Goal: Find specific page/section: Find specific page/section

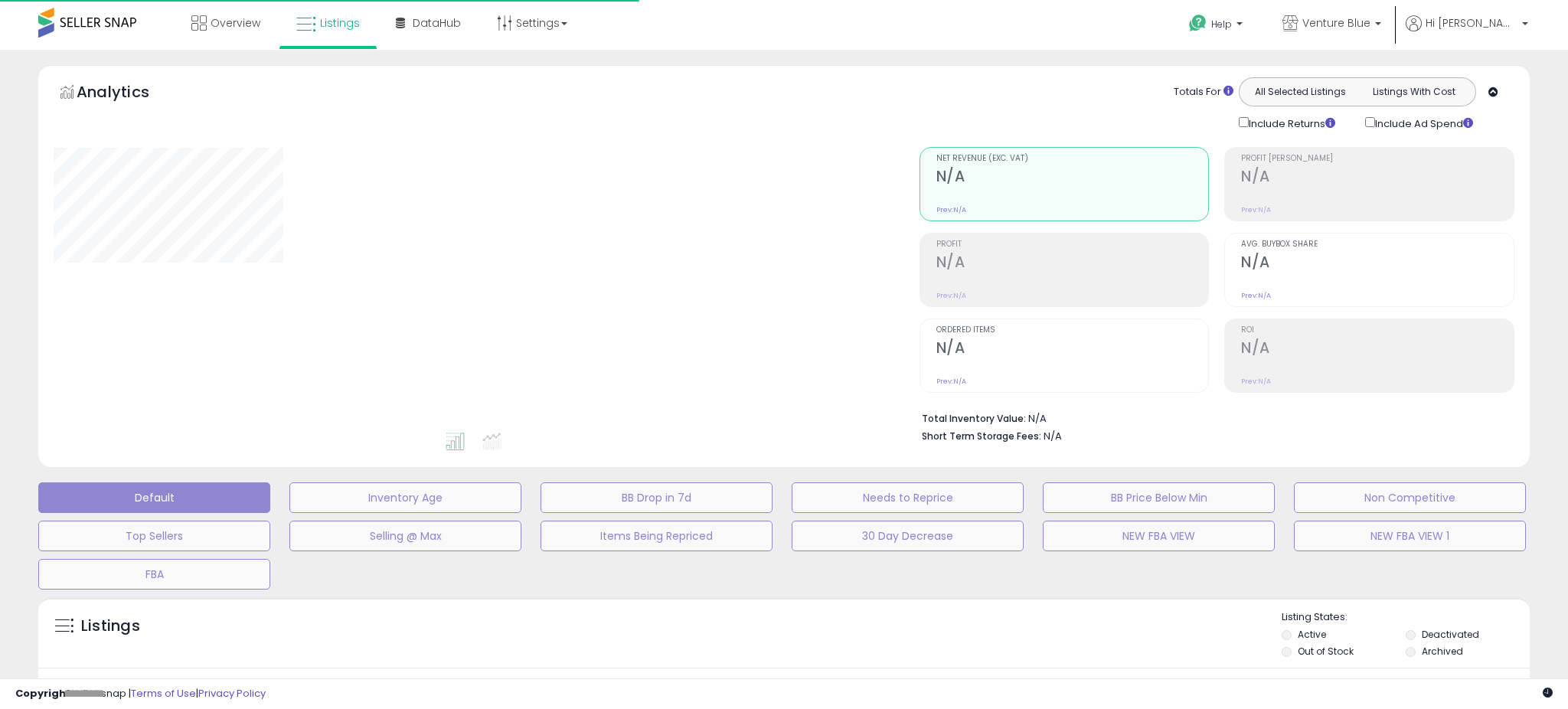
type input "**********"
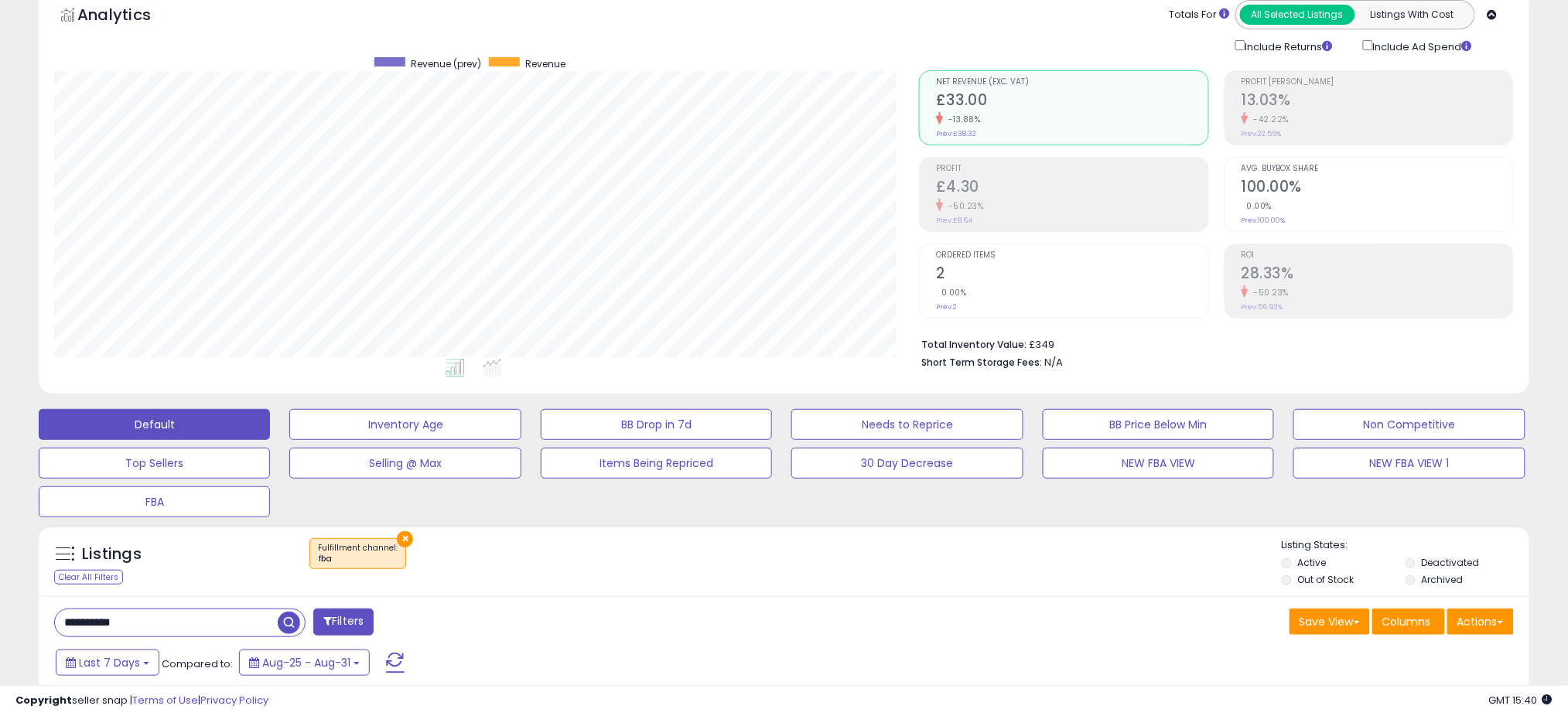
scroll to position [206, 0]
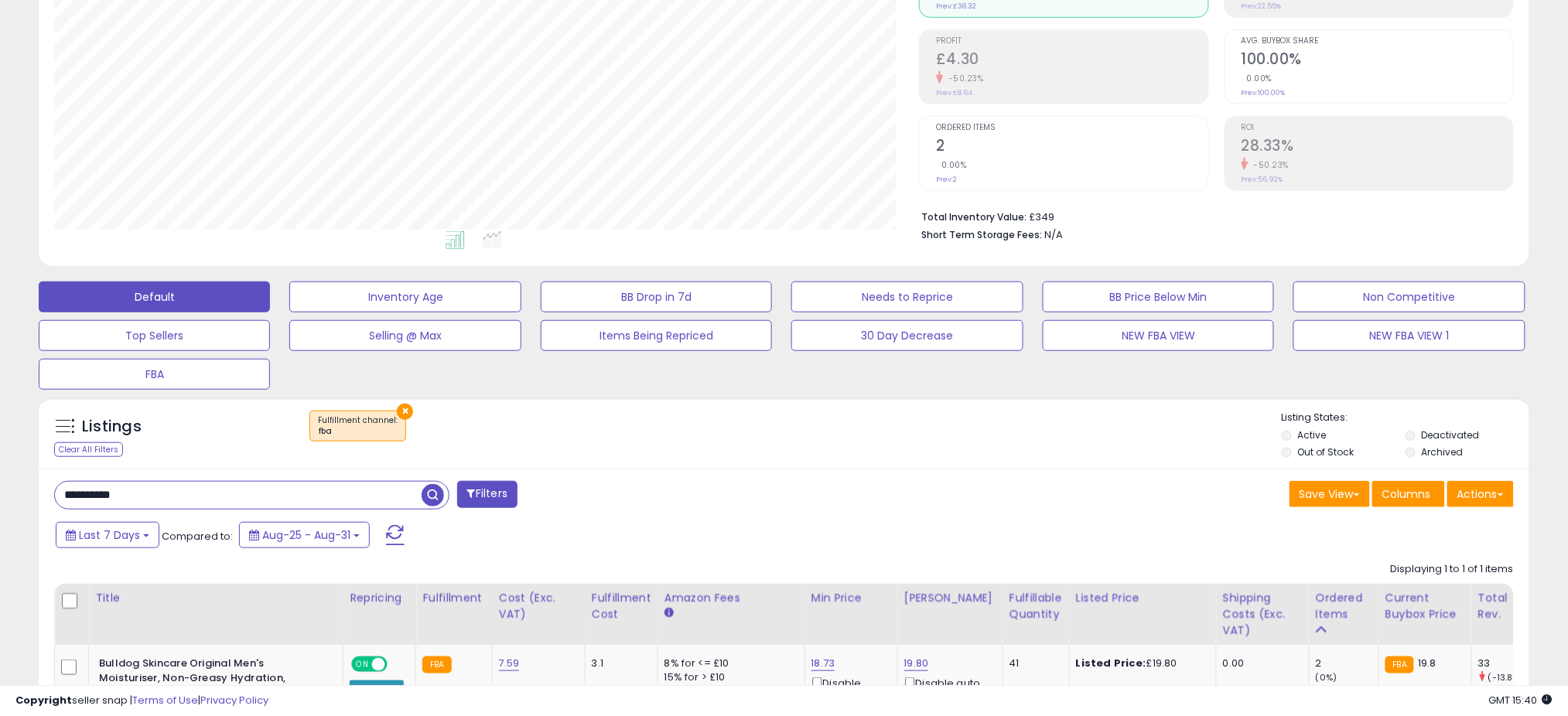
drag, startPoint x: 141, startPoint y: 496, endPoint x: 0, endPoint y: 480, distance: 141.9
click at [0, 479] on div "**********" at bounding box center [784, 366] width 1568 height 1043
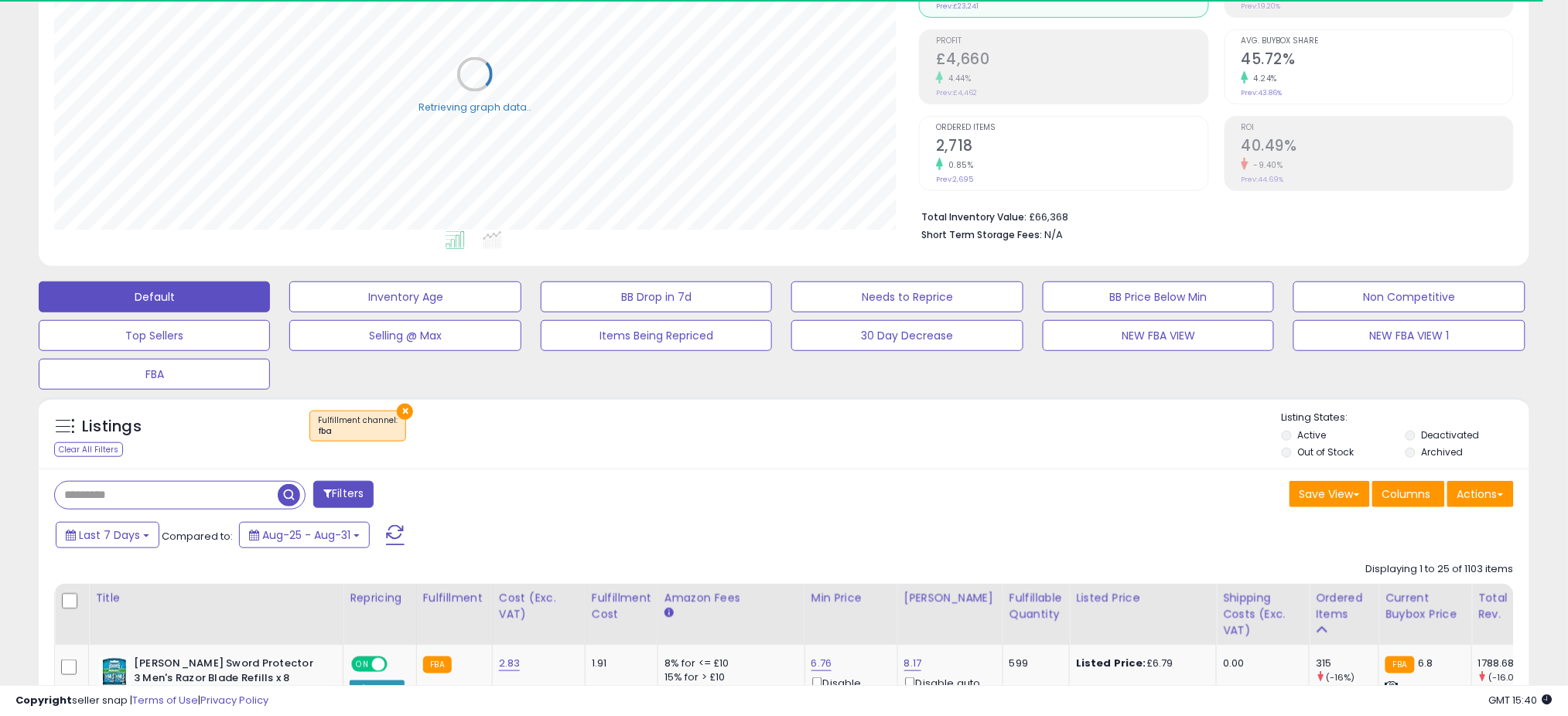
scroll to position [618, 0]
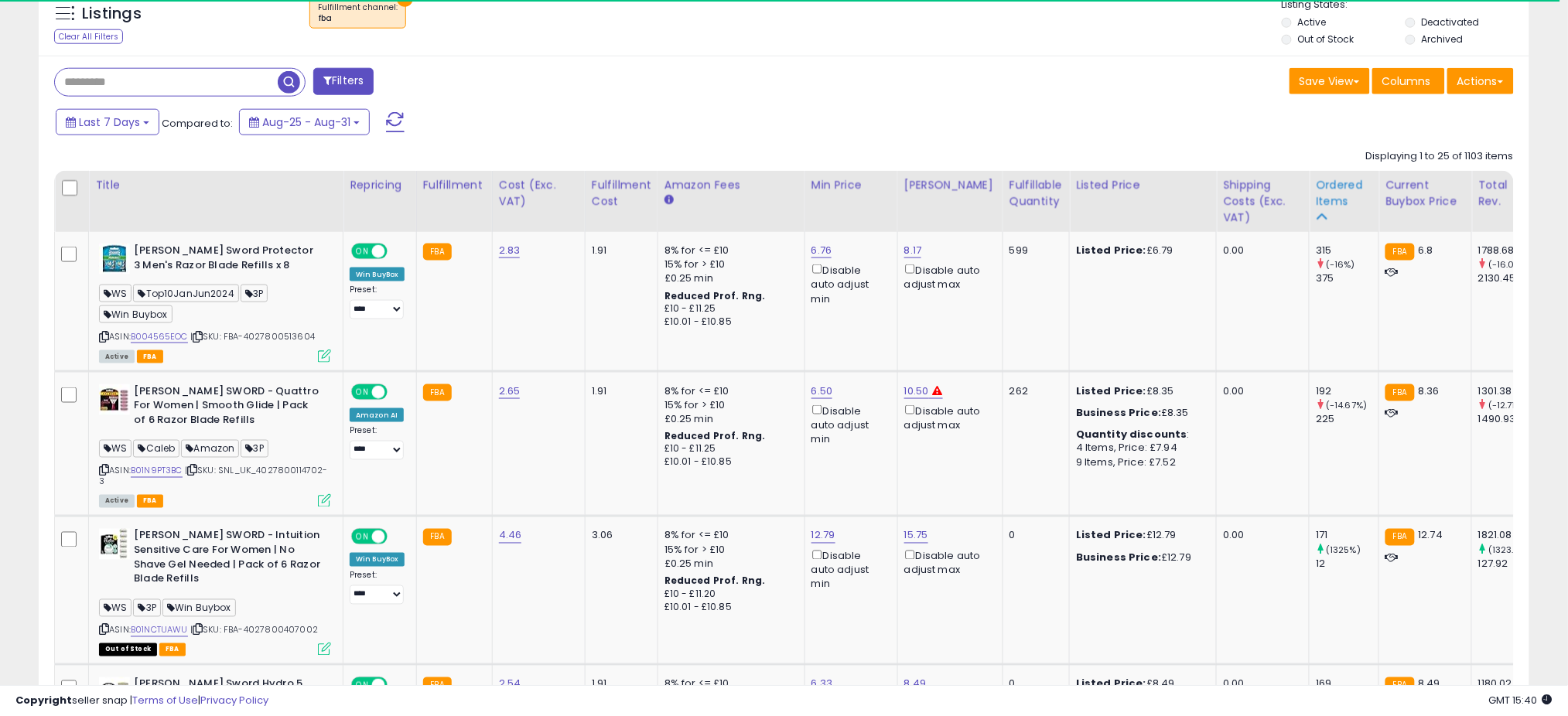
click at [1317, 192] on div "Ordered Items" at bounding box center [1344, 193] width 57 height 33
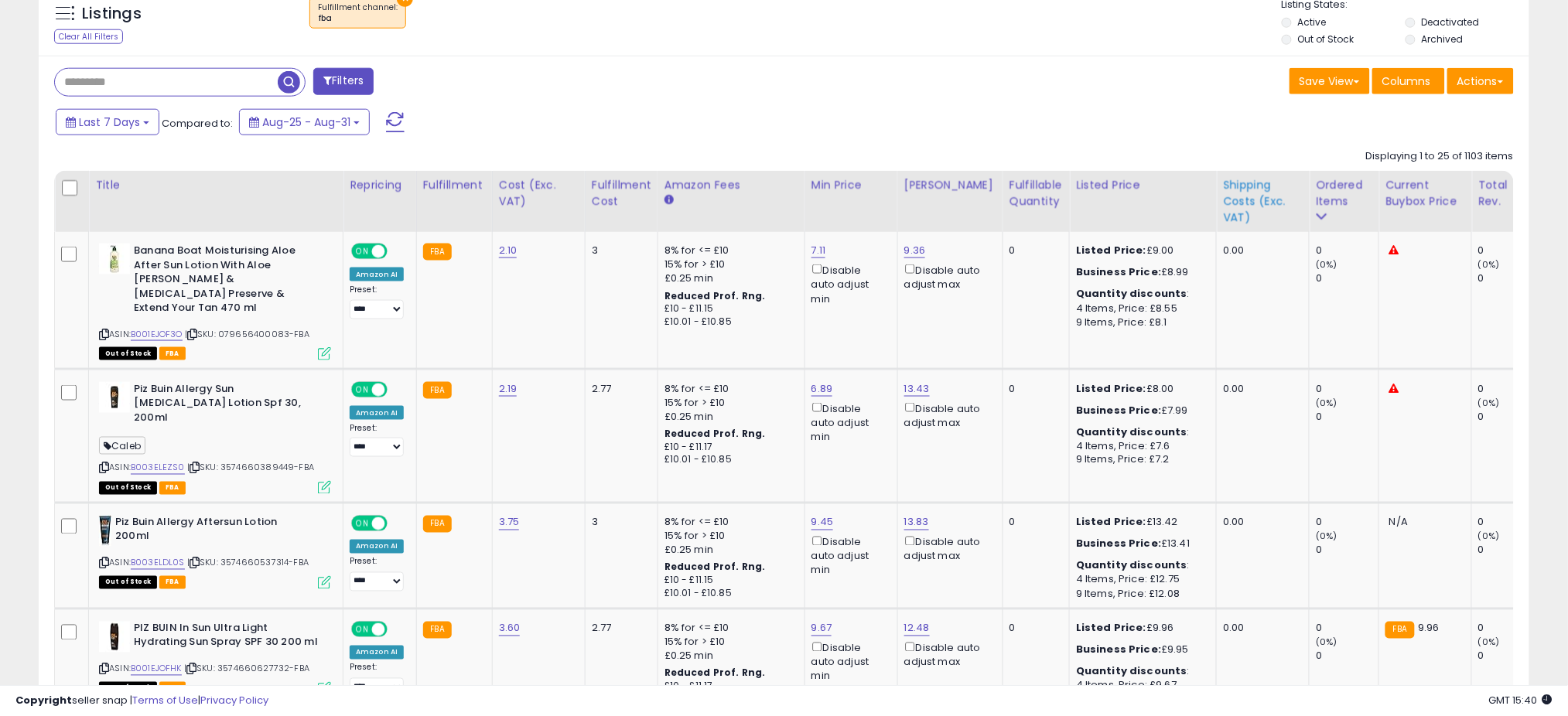
scroll to position [317, 864]
click at [1316, 187] on div "Ordered Items" at bounding box center [1344, 193] width 57 height 33
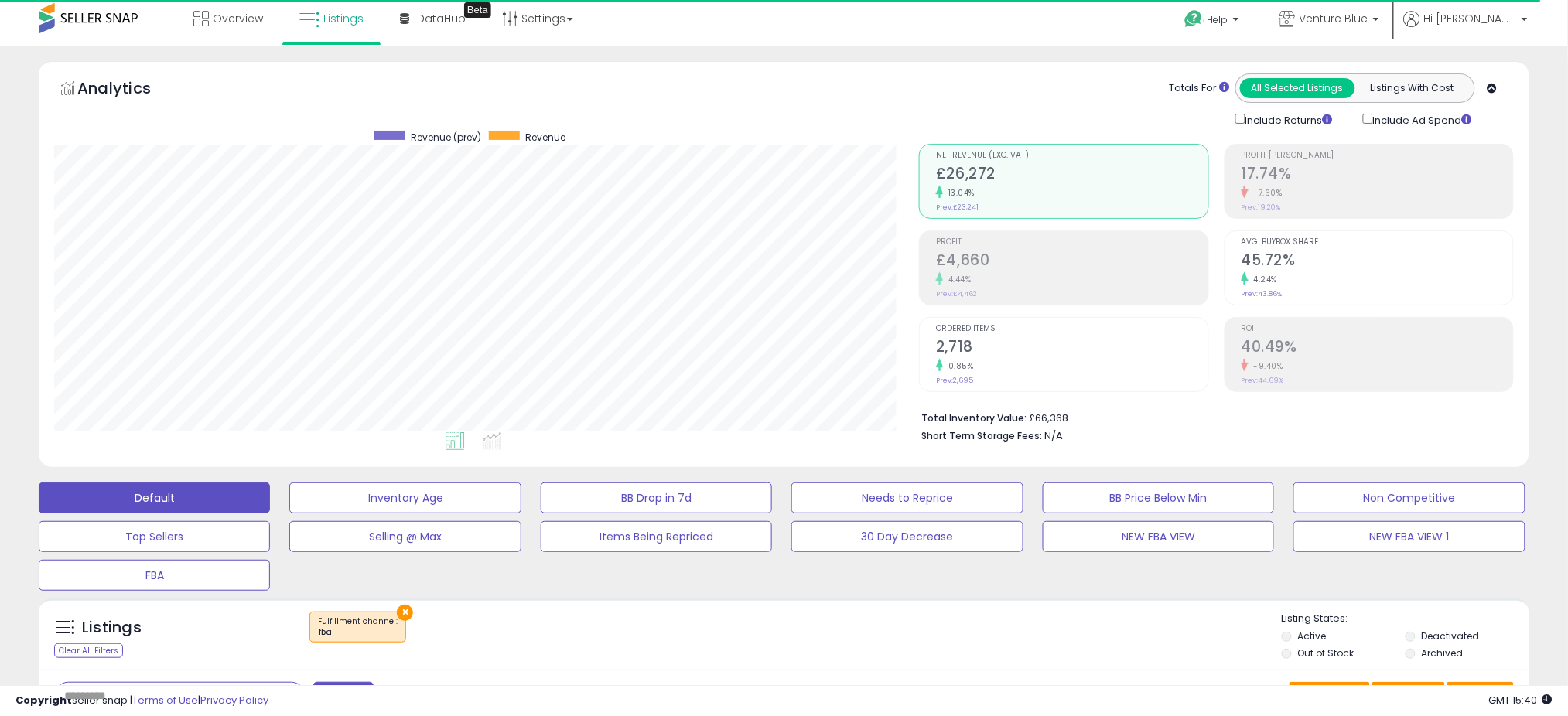
scroll to position [0, 0]
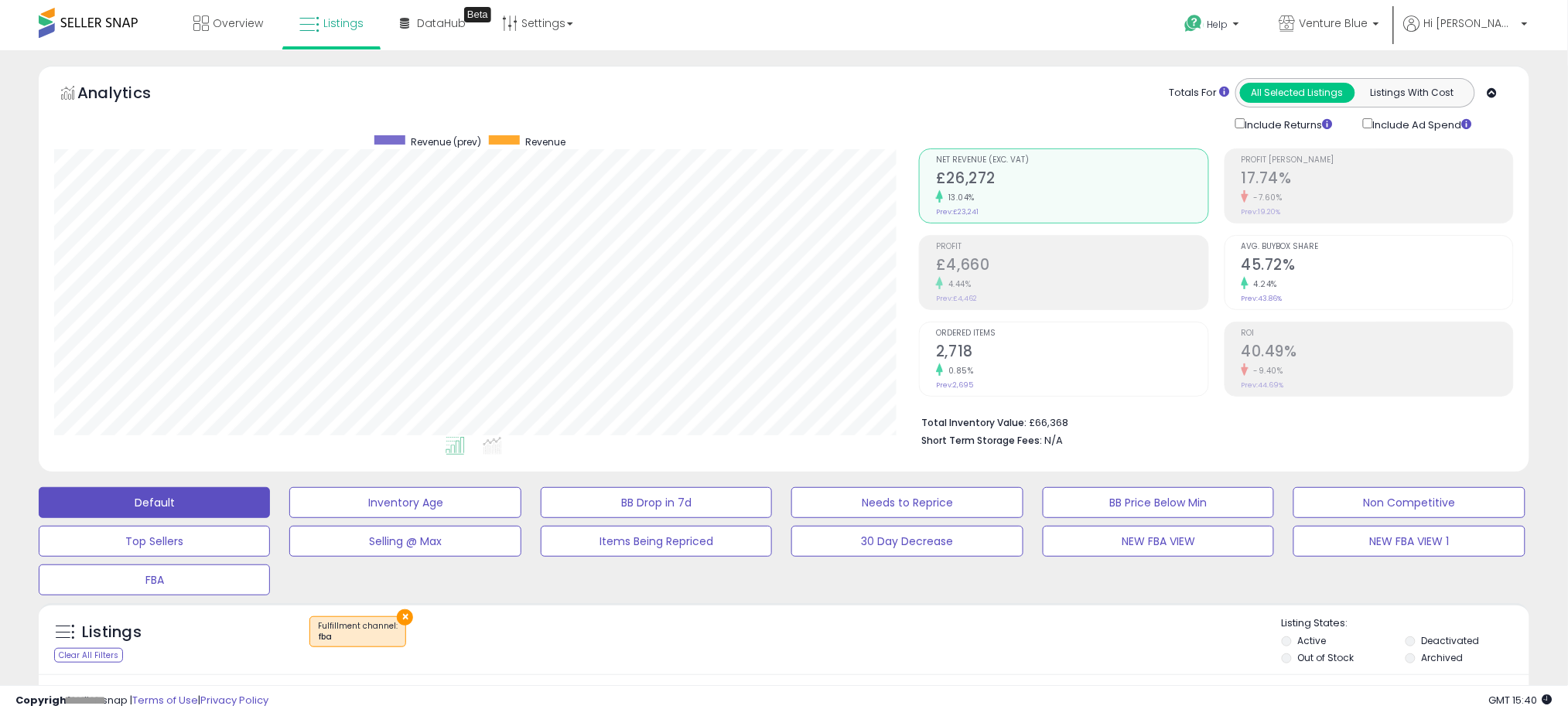
drag, startPoint x: 705, startPoint y: 45, endPoint x: 694, endPoint y: 43, distance: 11.2
click at [705, 44] on div "Overview Listings Beta" at bounding box center [506, 33] width 1037 height 66
click at [449, 16] on span "DataHub" at bounding box center [441, 22] width 49 height 15
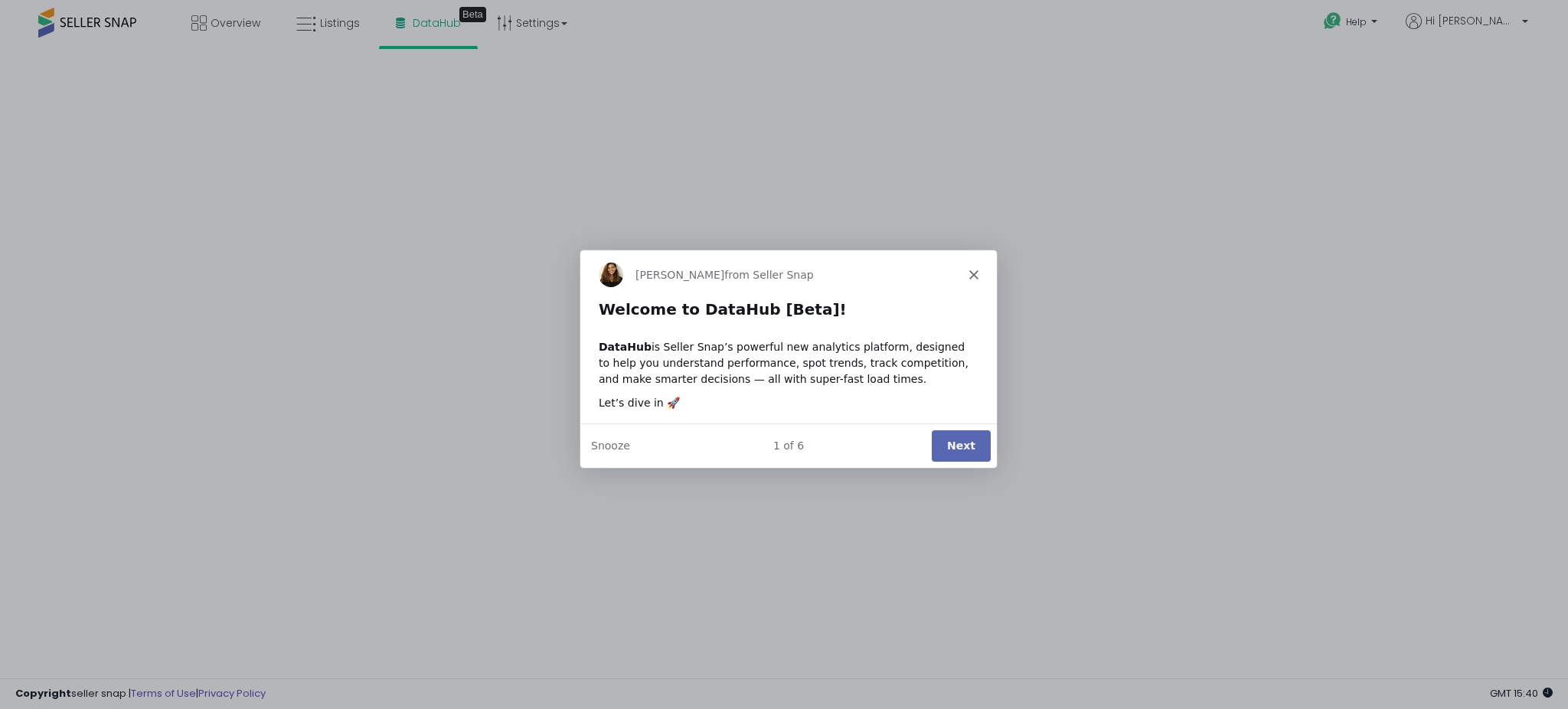
click at [959, 442] on button "Next" at bounding box center [960, 445] width 59 height 32
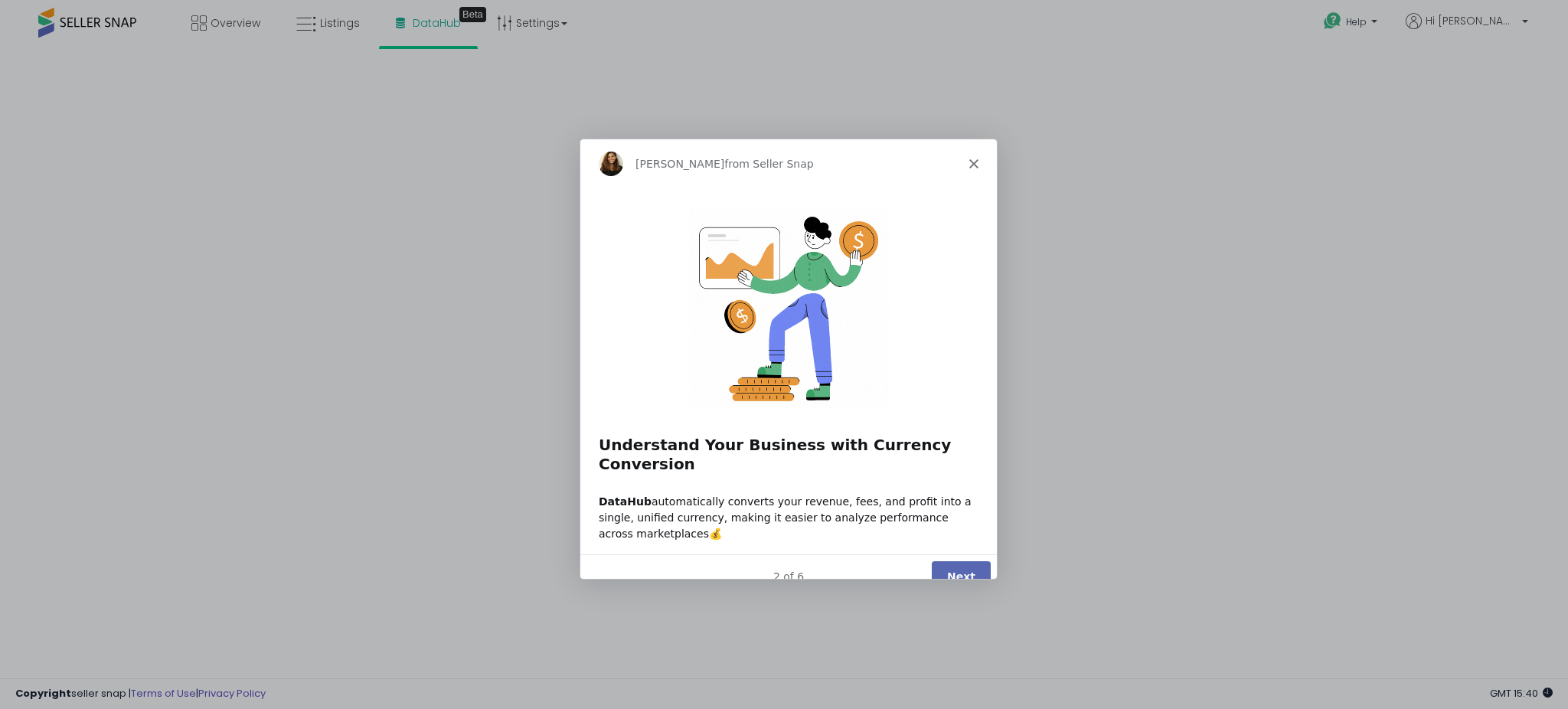
click at [957, 559] on button "Next" at bounding box center [960, 575] width 59 height 32
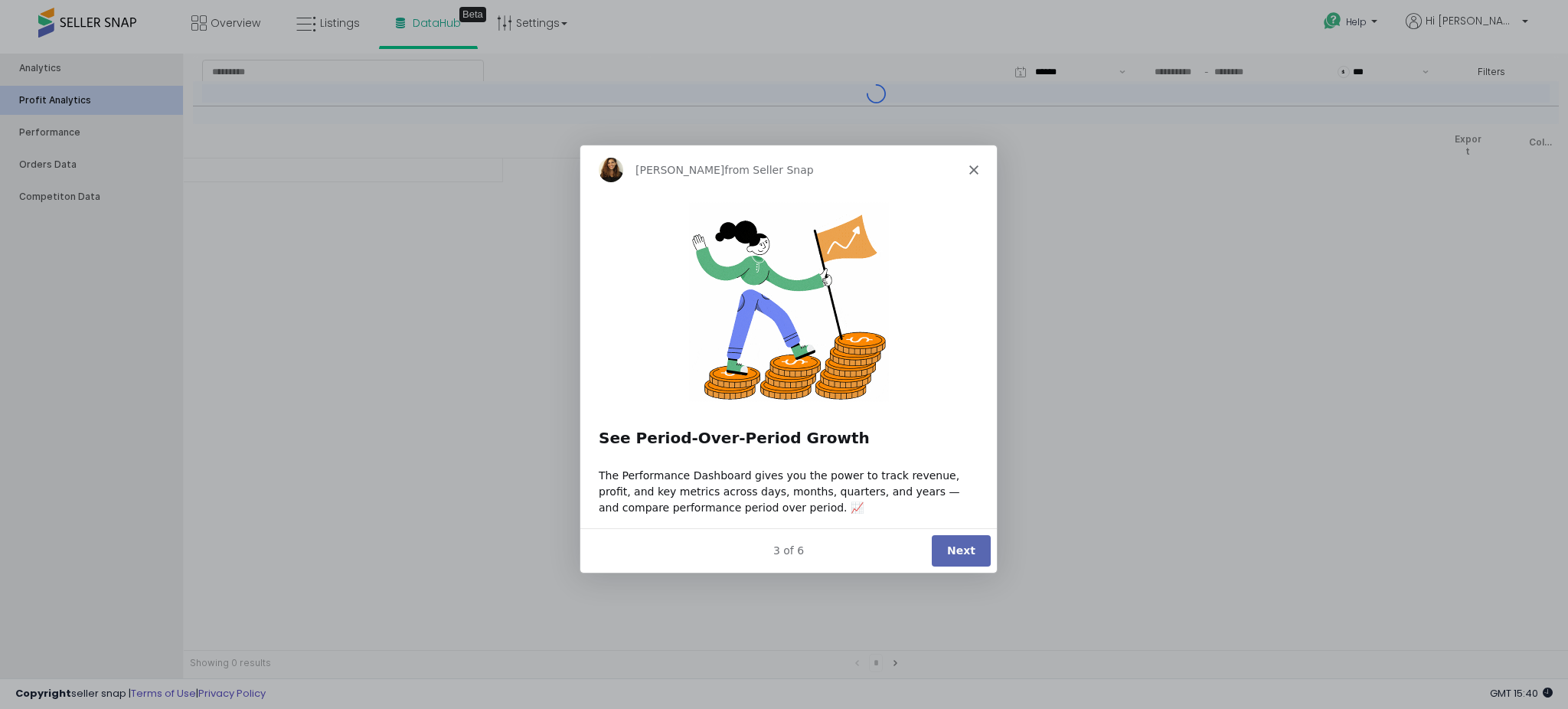
click at [957, 549] on button "Next" at bounding box center [960, 551] width 59 height 32
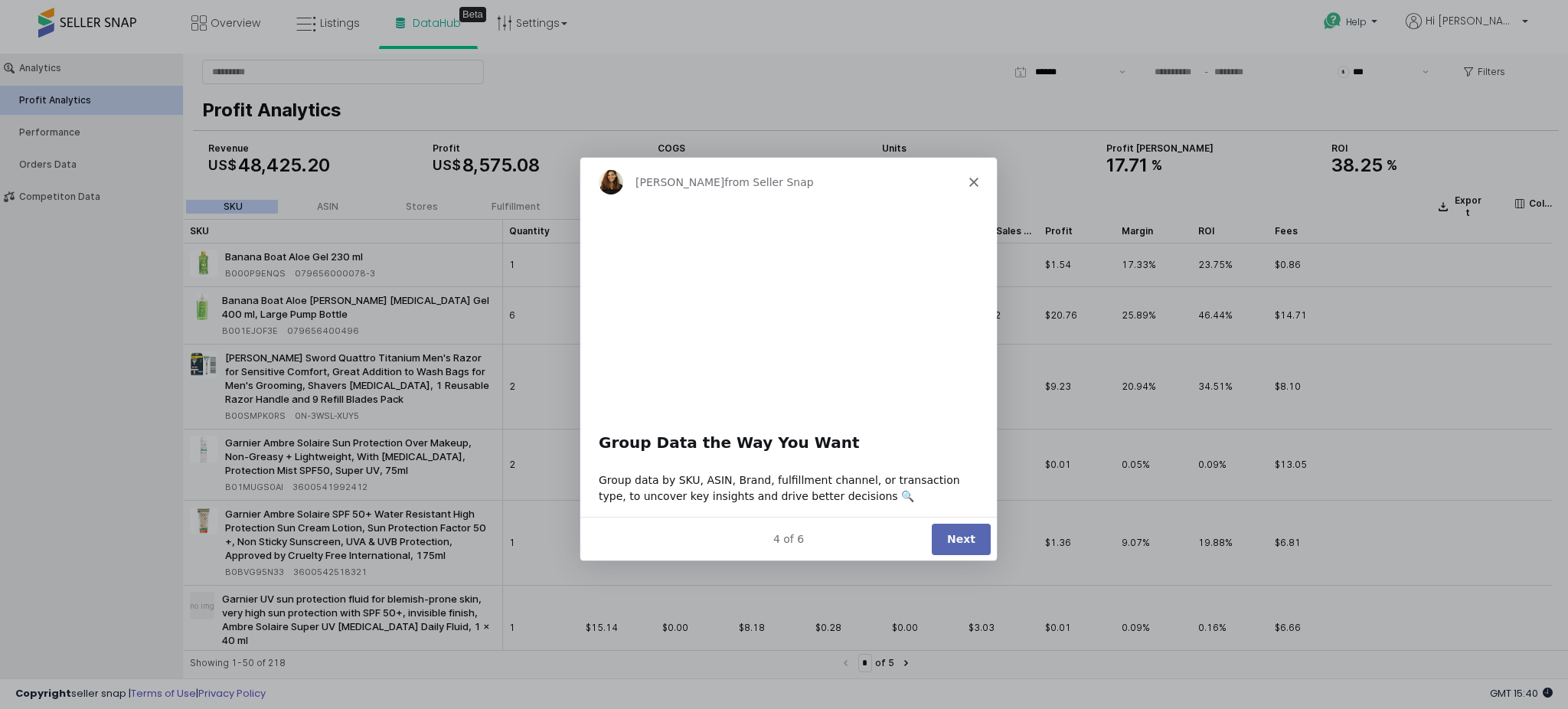
click at [954, 543] on button "Next" at bounding box center [960, 538] width 59 height 32
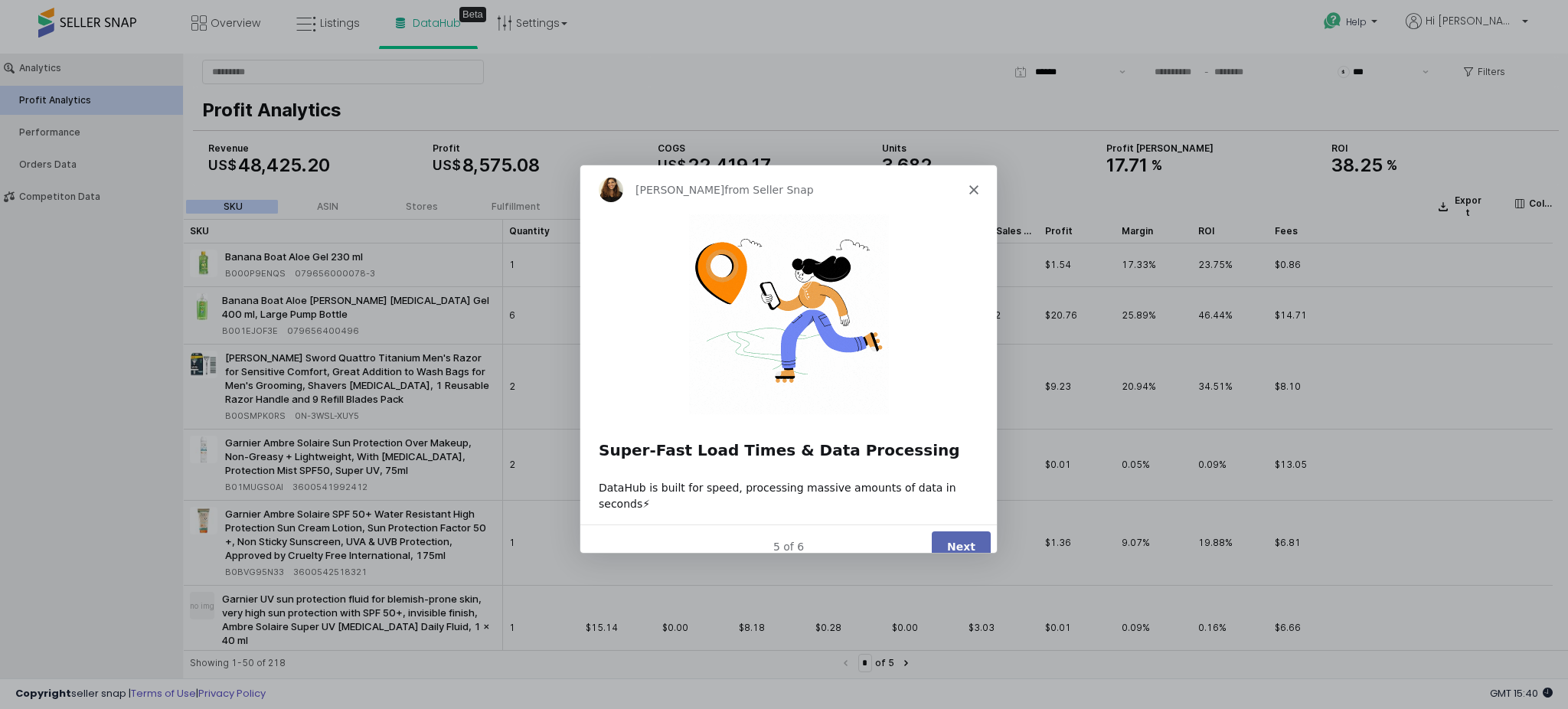
click at [973, 530] on button "Next" at bounding box center [960, 546] width 59 height 32
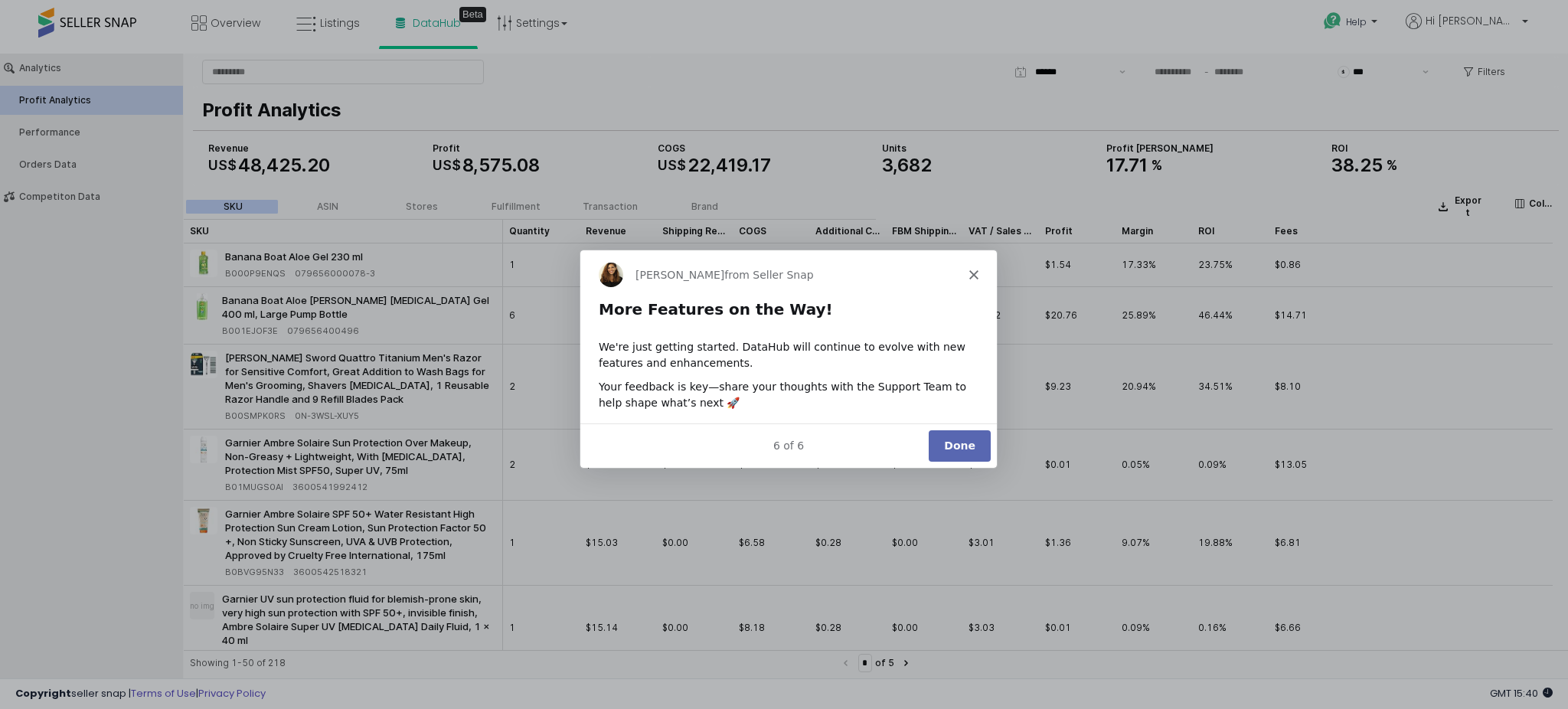
click at [960, 454] on button "Done" at bounding box center [959, 445] width 62 height 32
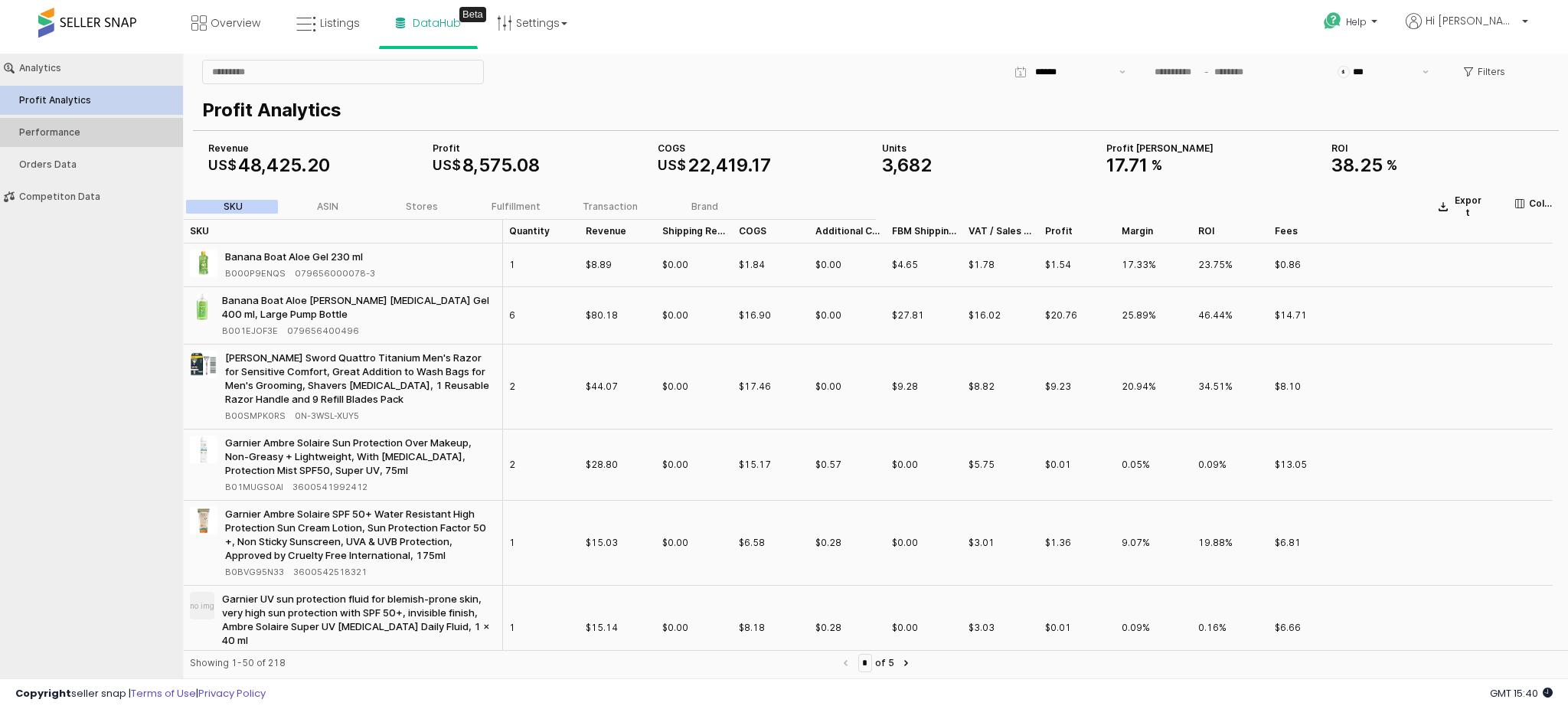
click at [71, 123] on button "Performance" at bounding box center [91, 132] width 193 height 29
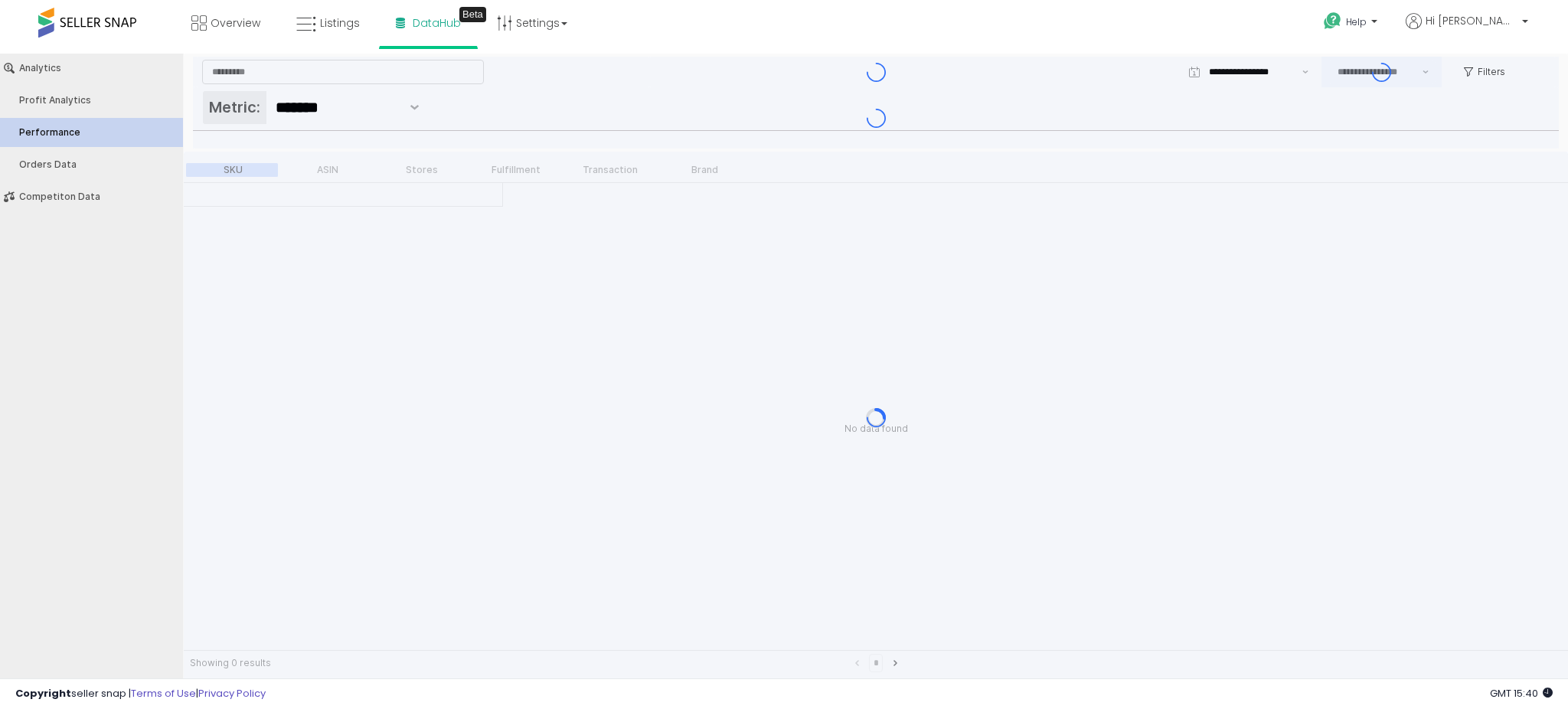
type input "***"
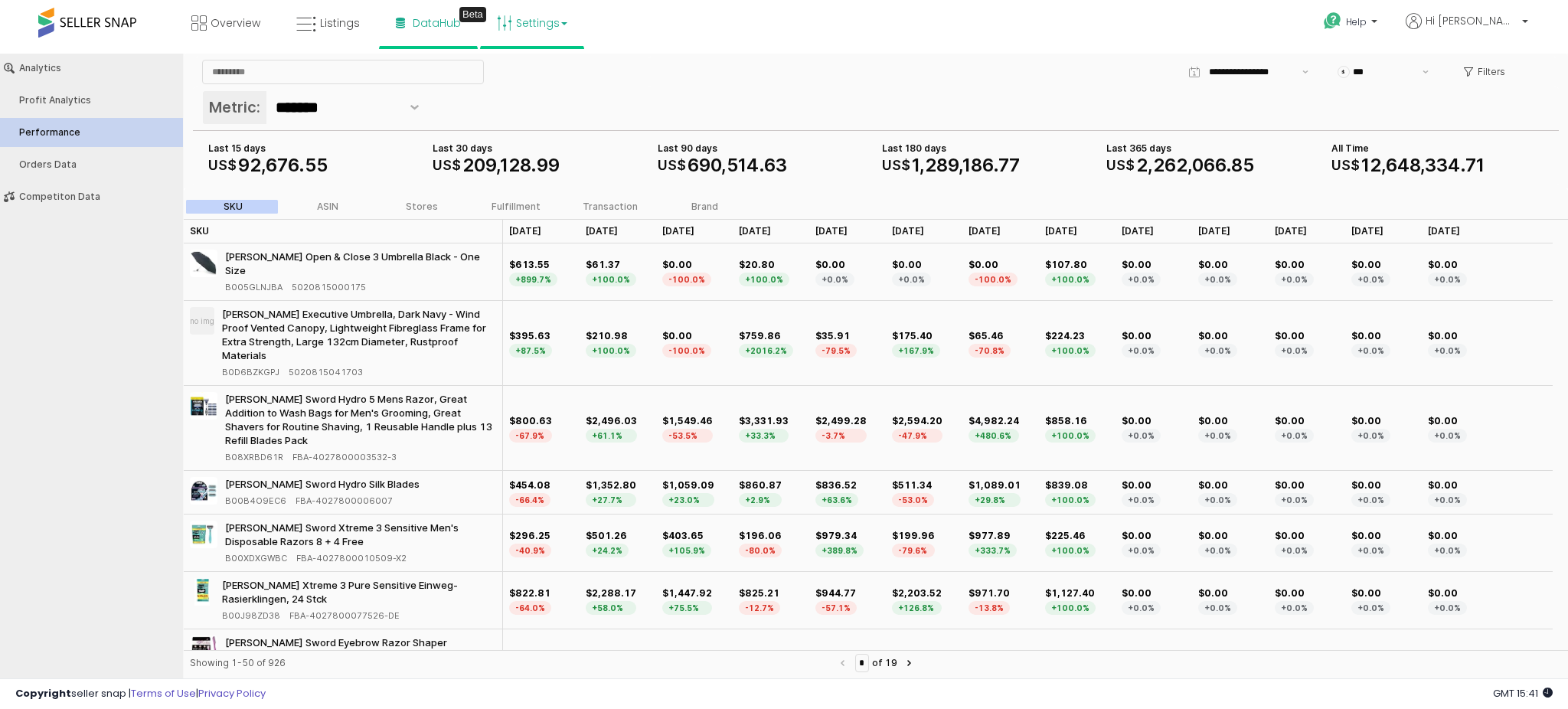
click at [511, 8] on link "Settings" at bounding box center [532, 23] width 93 height 46
click at [368, 13] on link "Listings" at bounding box center [328, 23] width 86 height 46
